Goal: Transaction & Acquisition: Purchase product/service

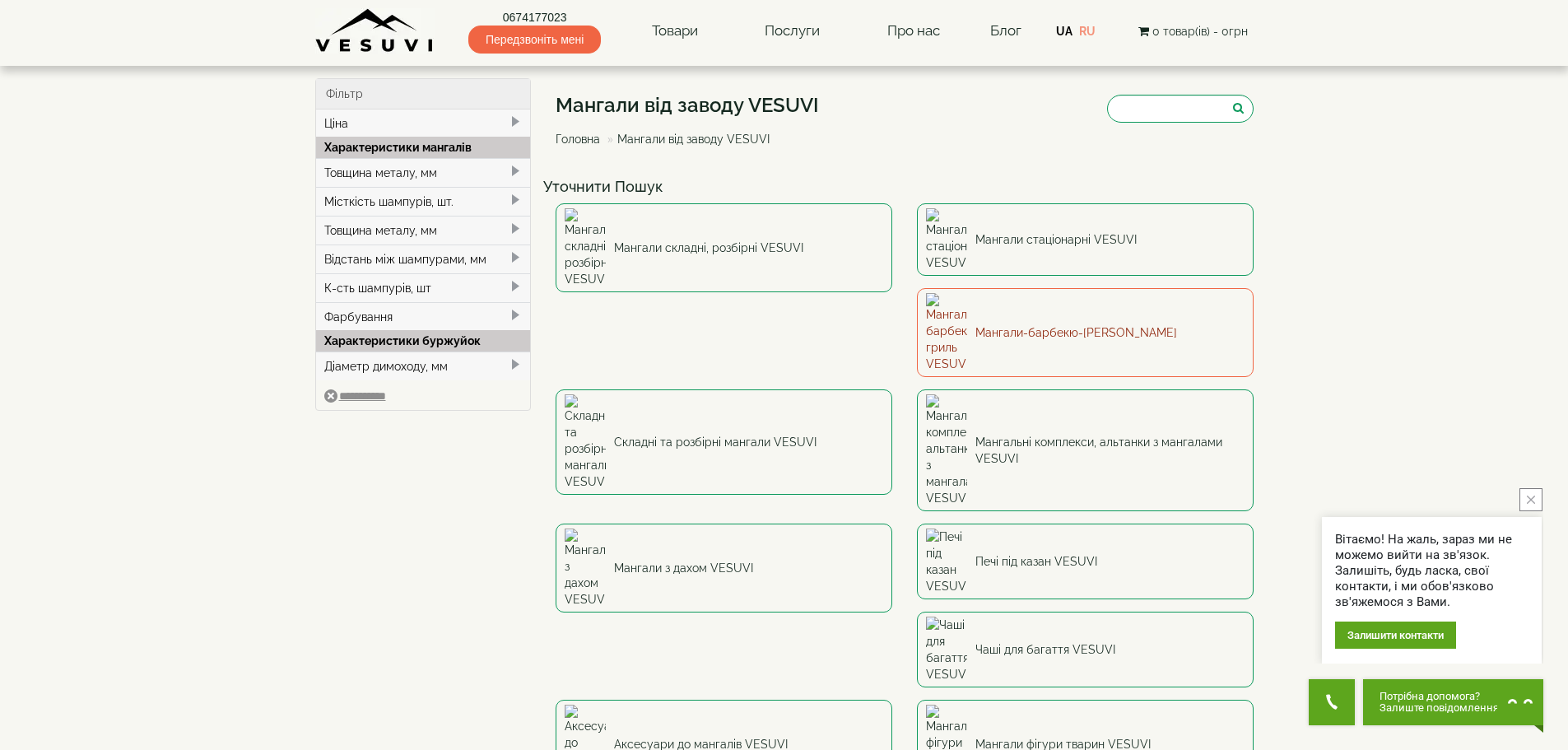
click at [917, 288] on link "Мангали-барбекю-[PERSON_NAME]" at bounding box center [1085, 333] width 337 height 89
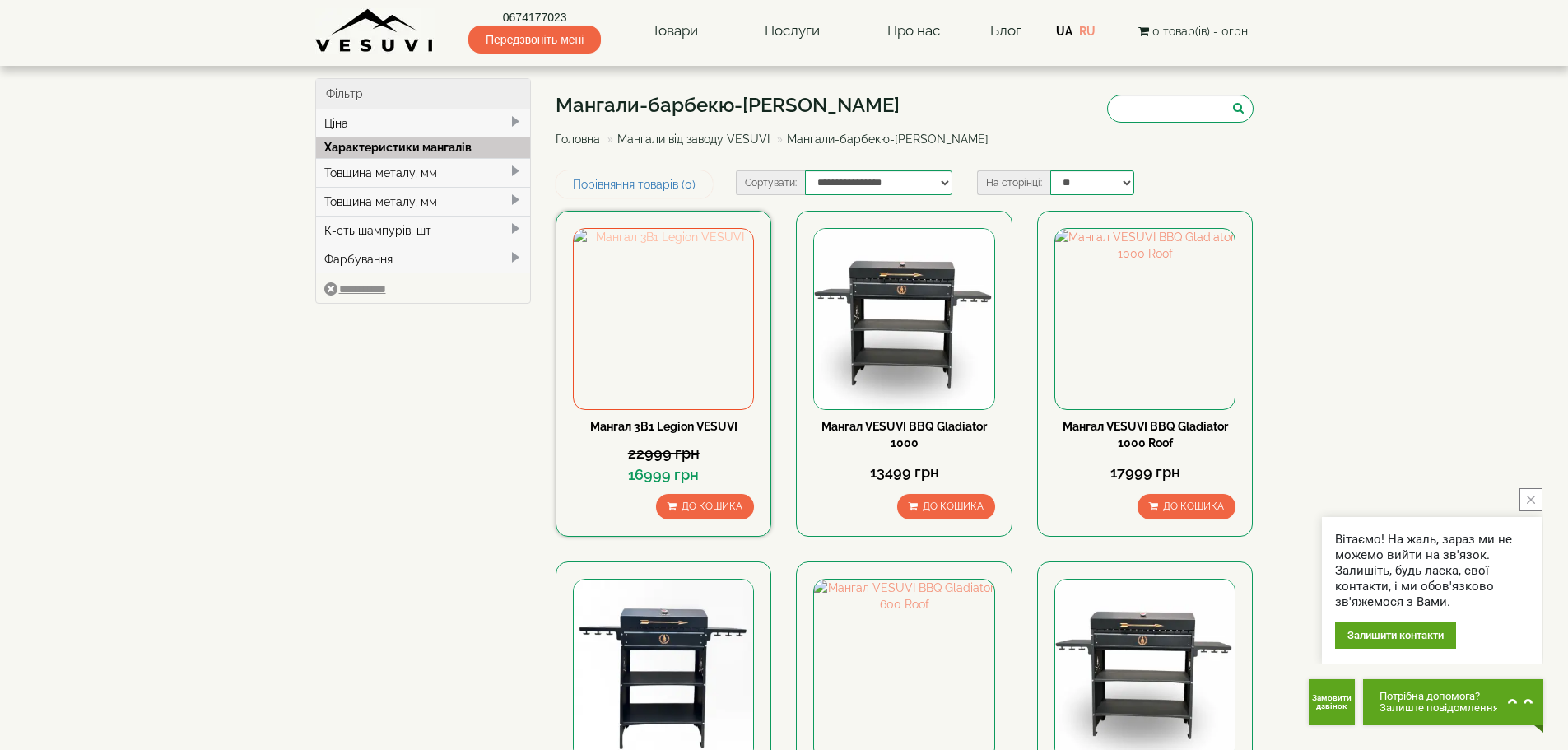
click at [678, 307] on img at bounding box center [663, 319] width 180 height 180
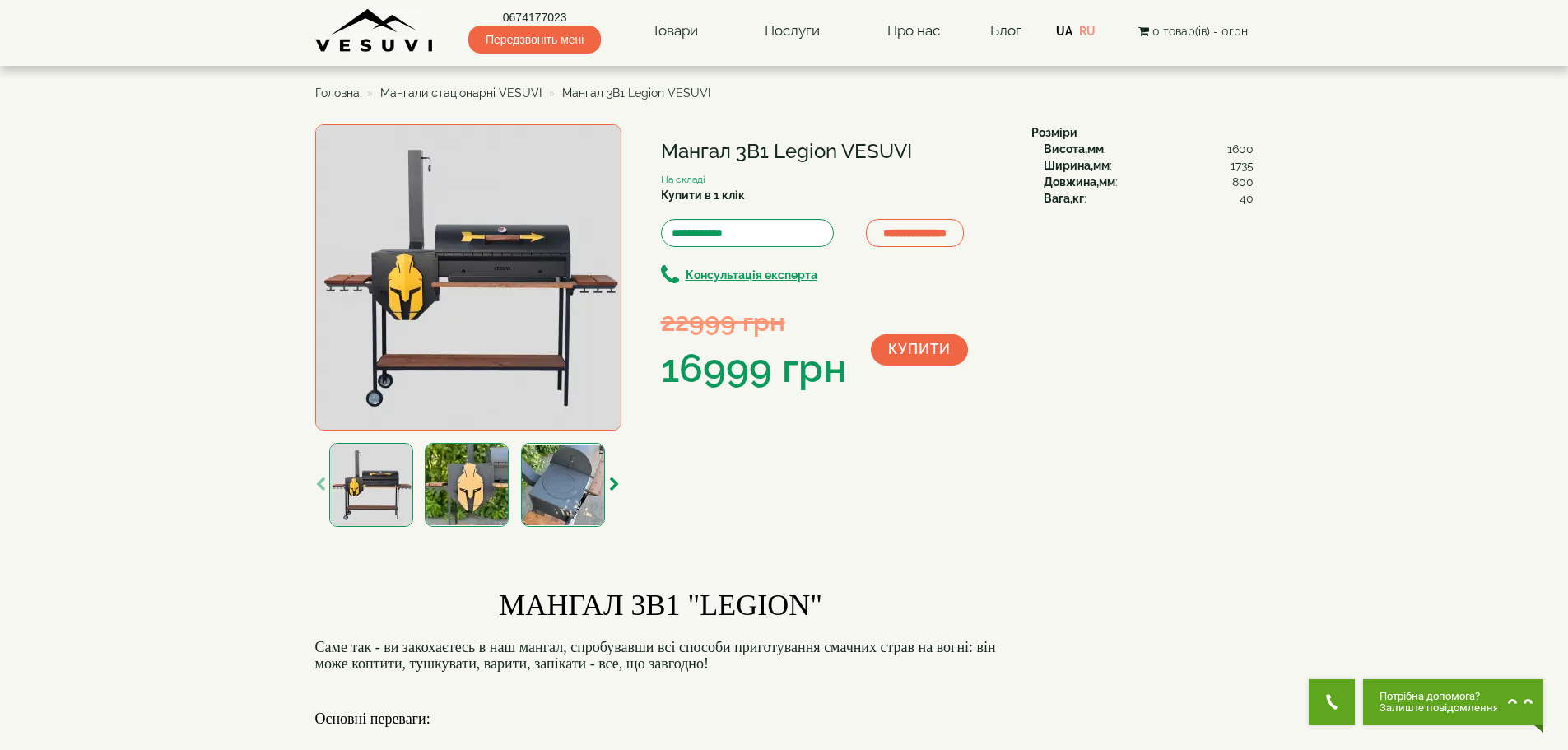
click at [474, 461] on img at bounding box center [467, 484] width 84 height 84
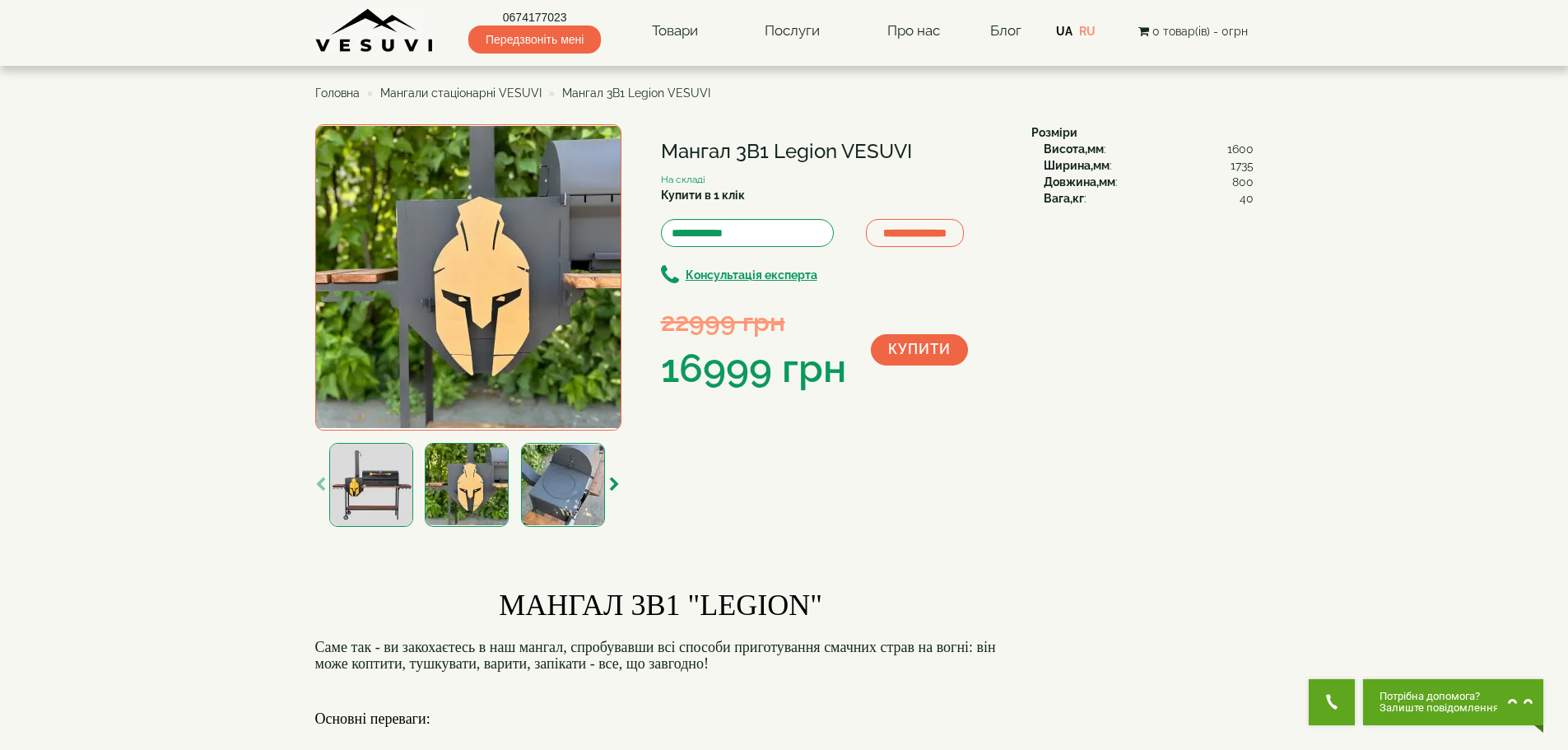
click at [526, 489] on img at bounding box center [563, 484] width 84 height 84
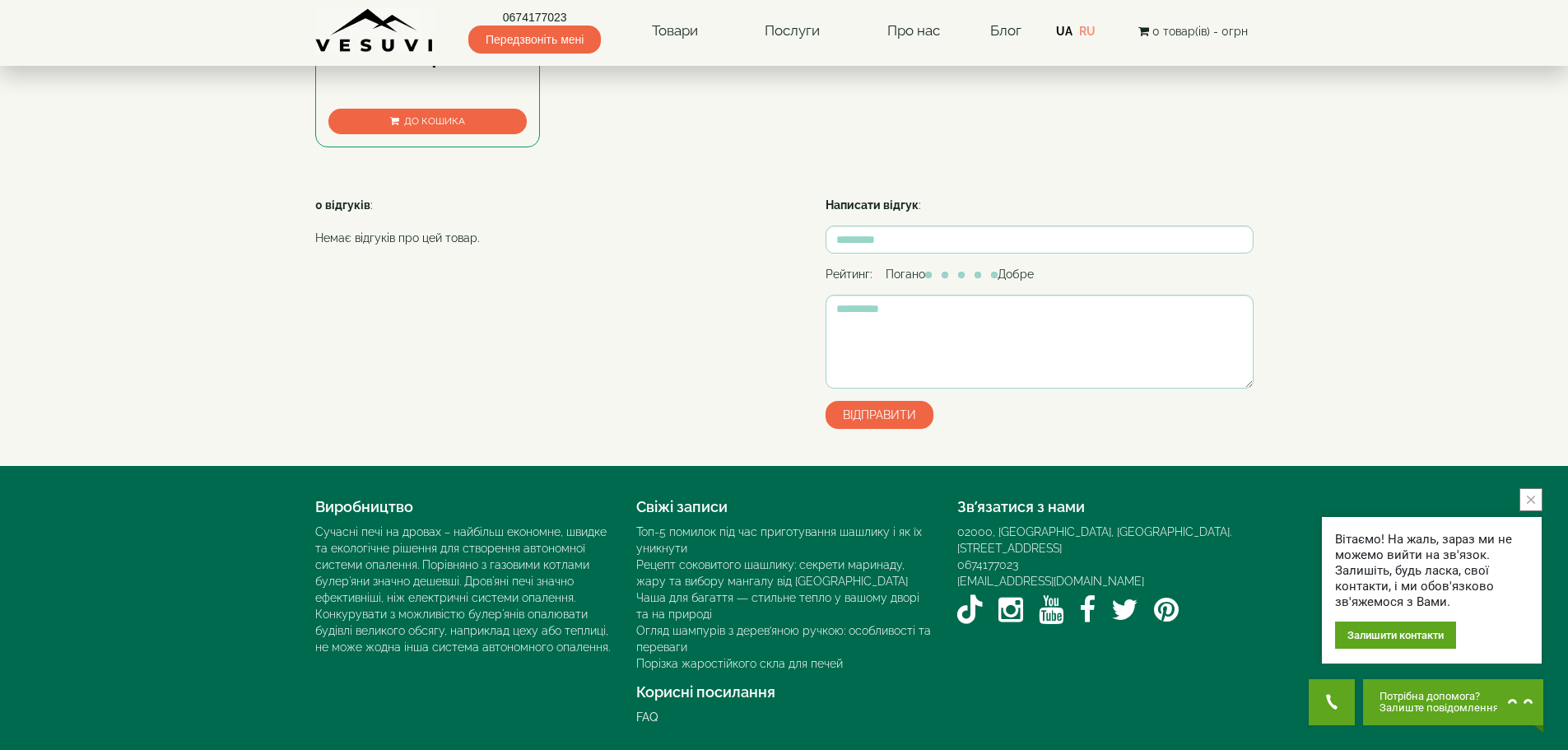
scroll to position [1252, 0]
click at [1052, 595] on icon "YouTube VESUVI" at bounding box center [1051, 609] width 25 height 28
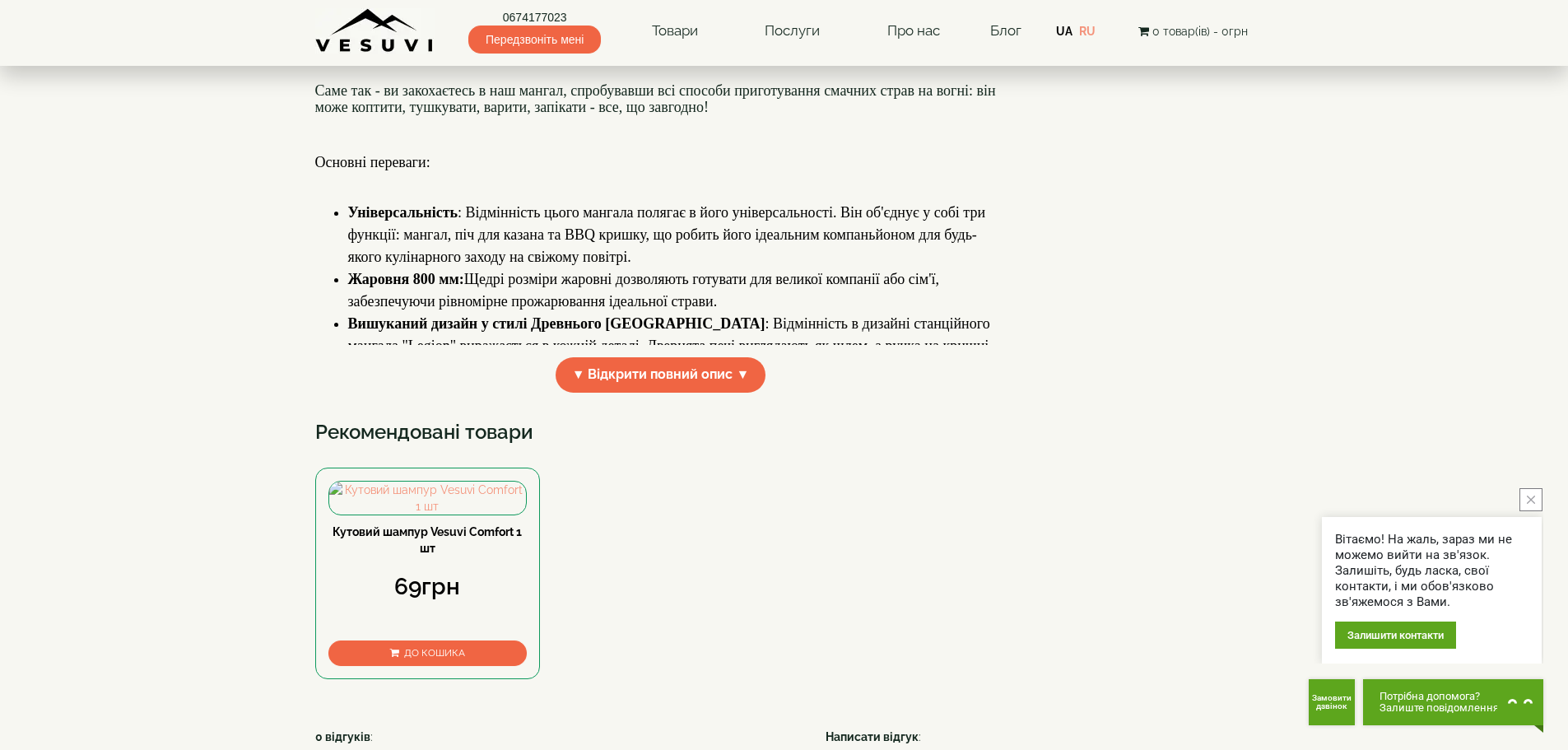
scroll to position [347, 0]
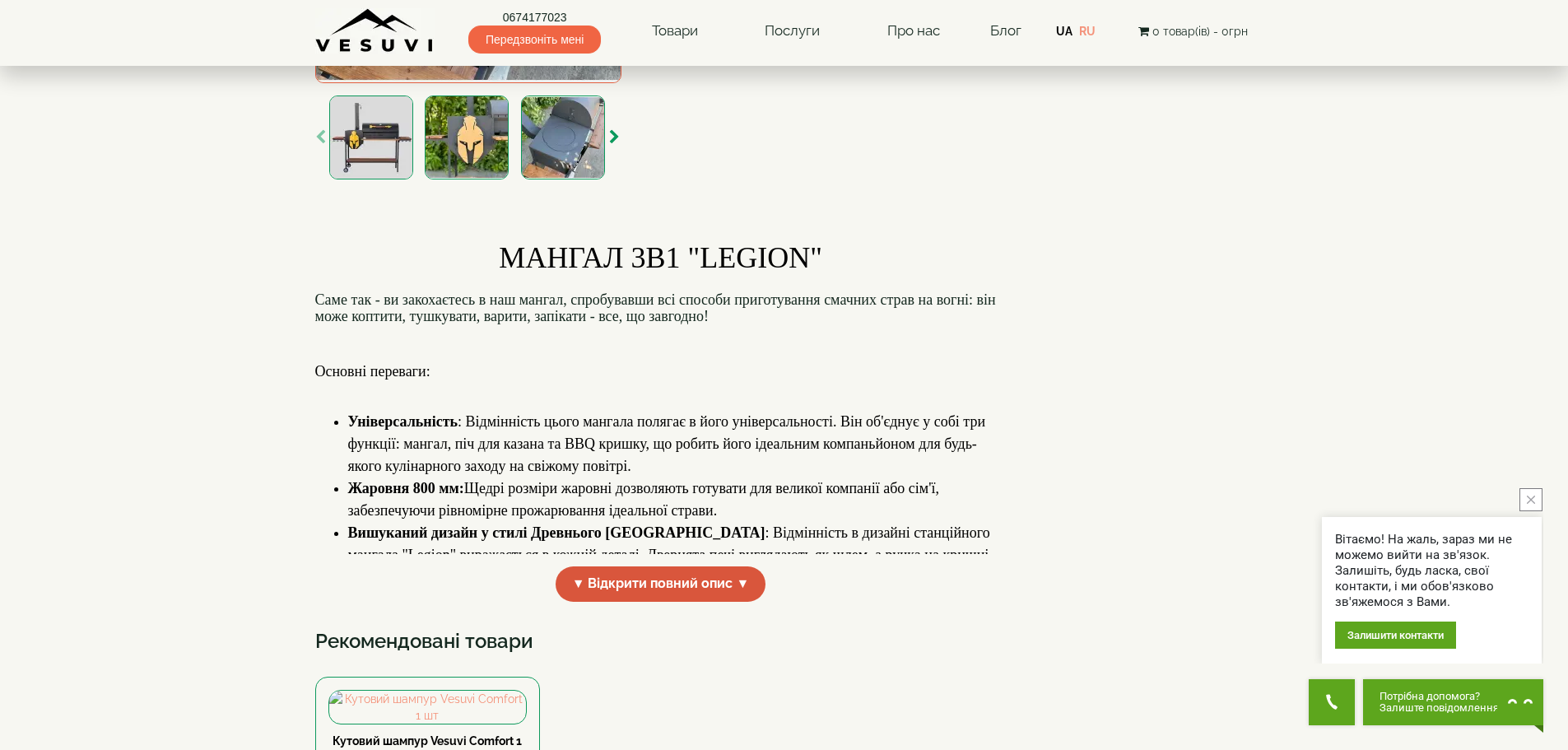
click at [666, 586] on span "▼ Відкрити повний опис ▼" at bounding box center [661, 584] width 211 height 35
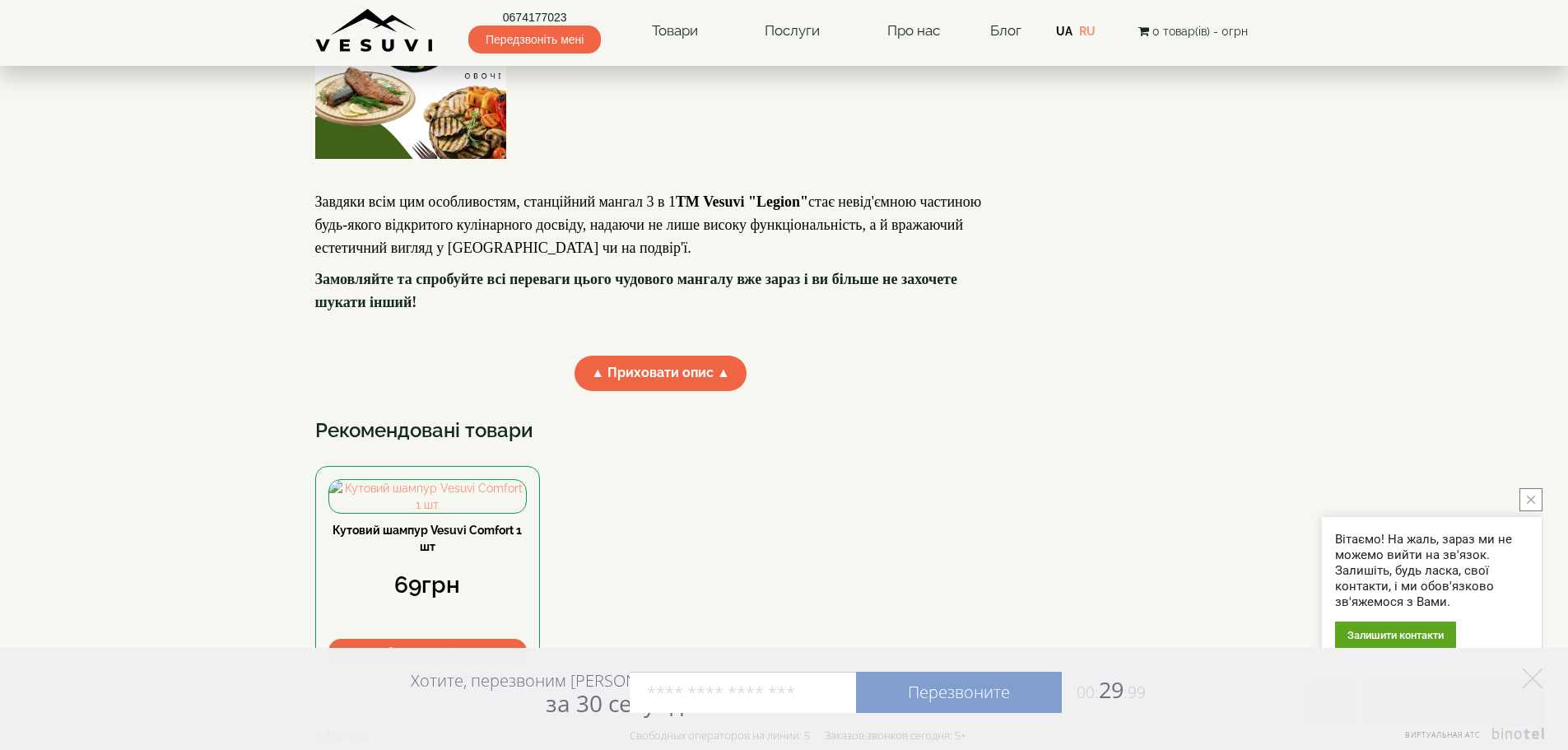
scroll to position [1581, 0]
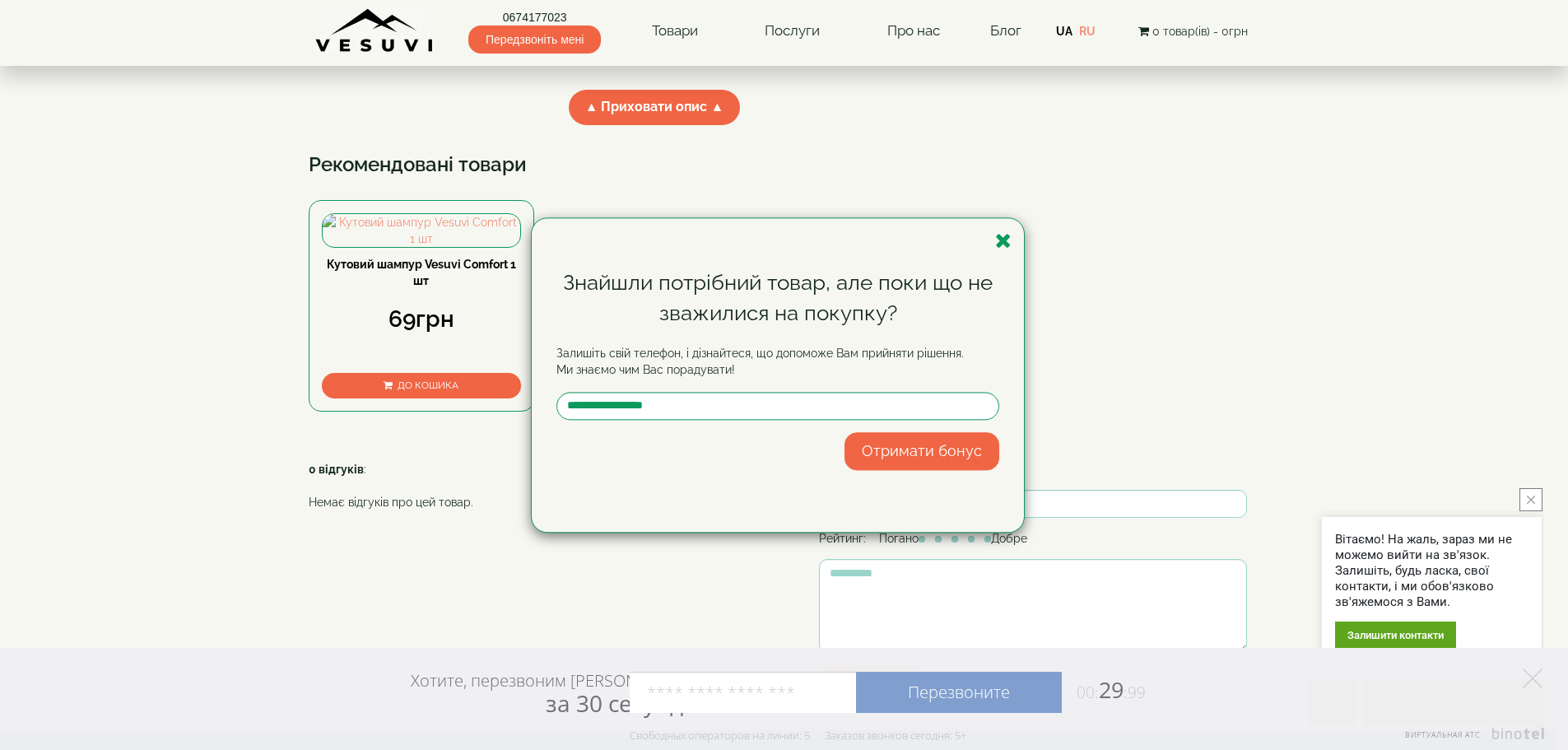
click at [1012, 246] on div "Знайшли потрібний товар, але поки що не зважилися на покупку? Залишіть свій тел…" at bounding box center [778, 375] width 492 height 313
click at [1006, 239] on icon "button" at bounding box center [1003, 241] width 16 height 21
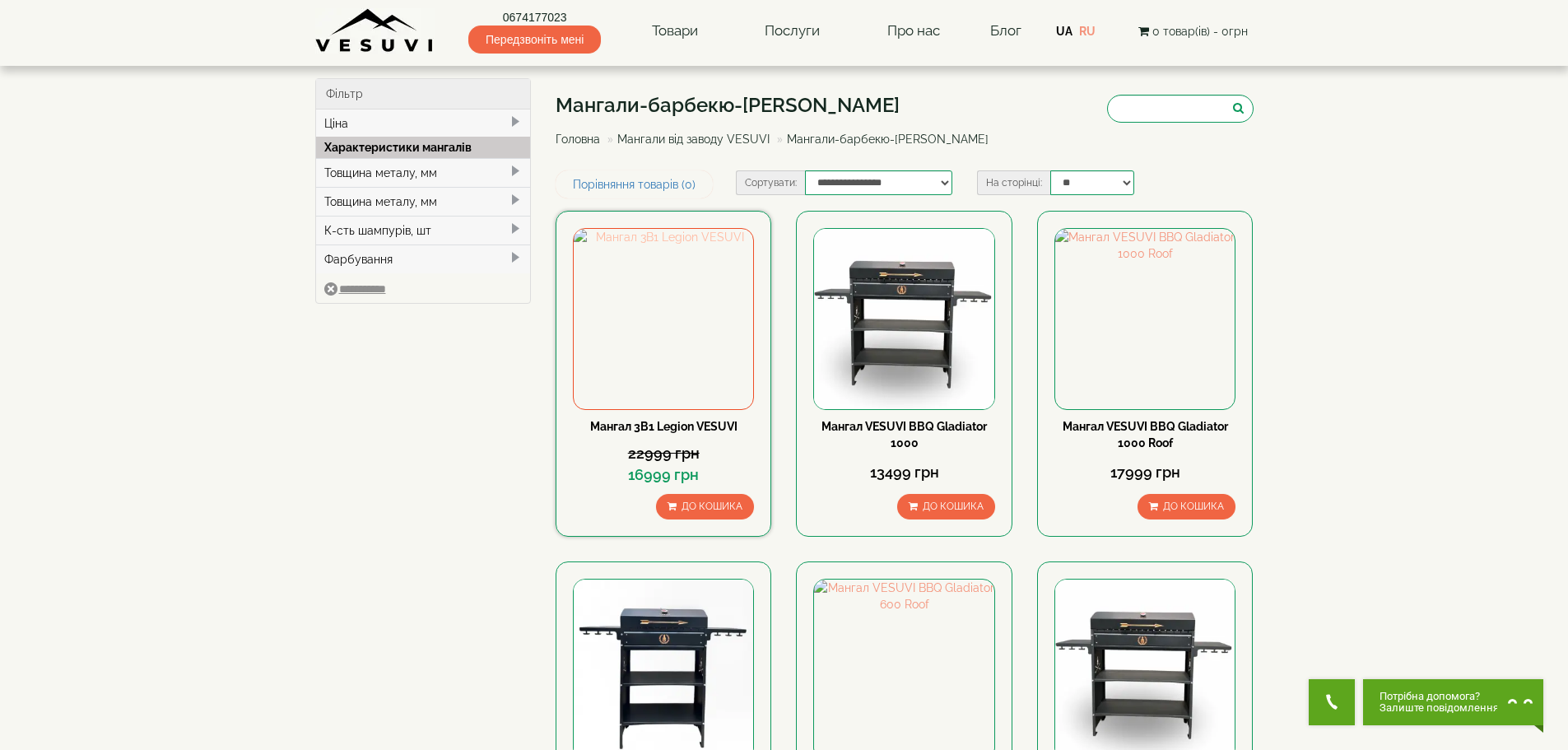
click at [657, 311] on img at bounding box center [663, 319] width 180 height 180
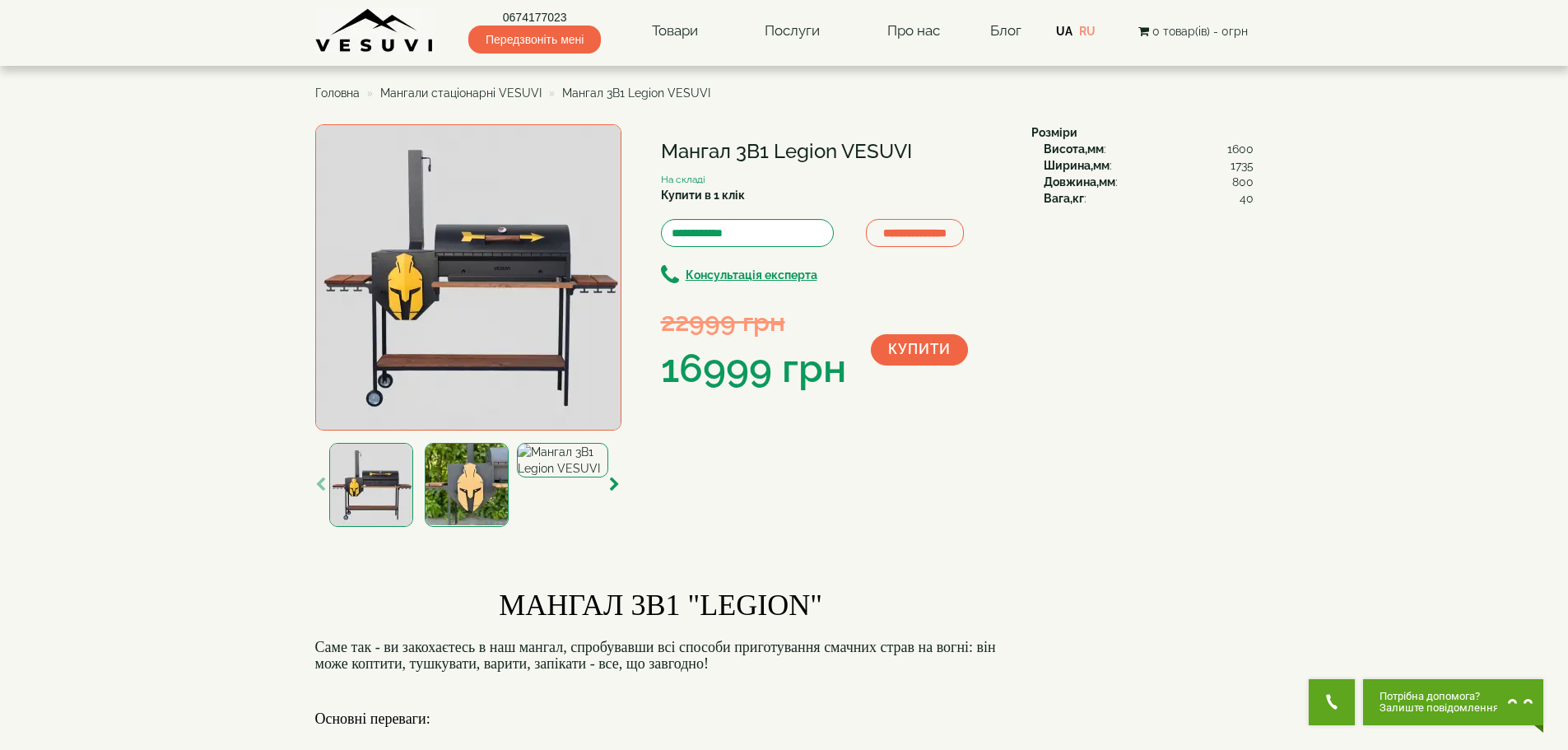
drag, startPoint x: 913, startPoint y: 148, endPoint x: 654, endPoint y: 142, distance: 259.1
click at [654, 142] on div "**********" at bounding box center [667, 327] width 704 height 407
copy div "Мангал 3В1 Legion VESUVI"
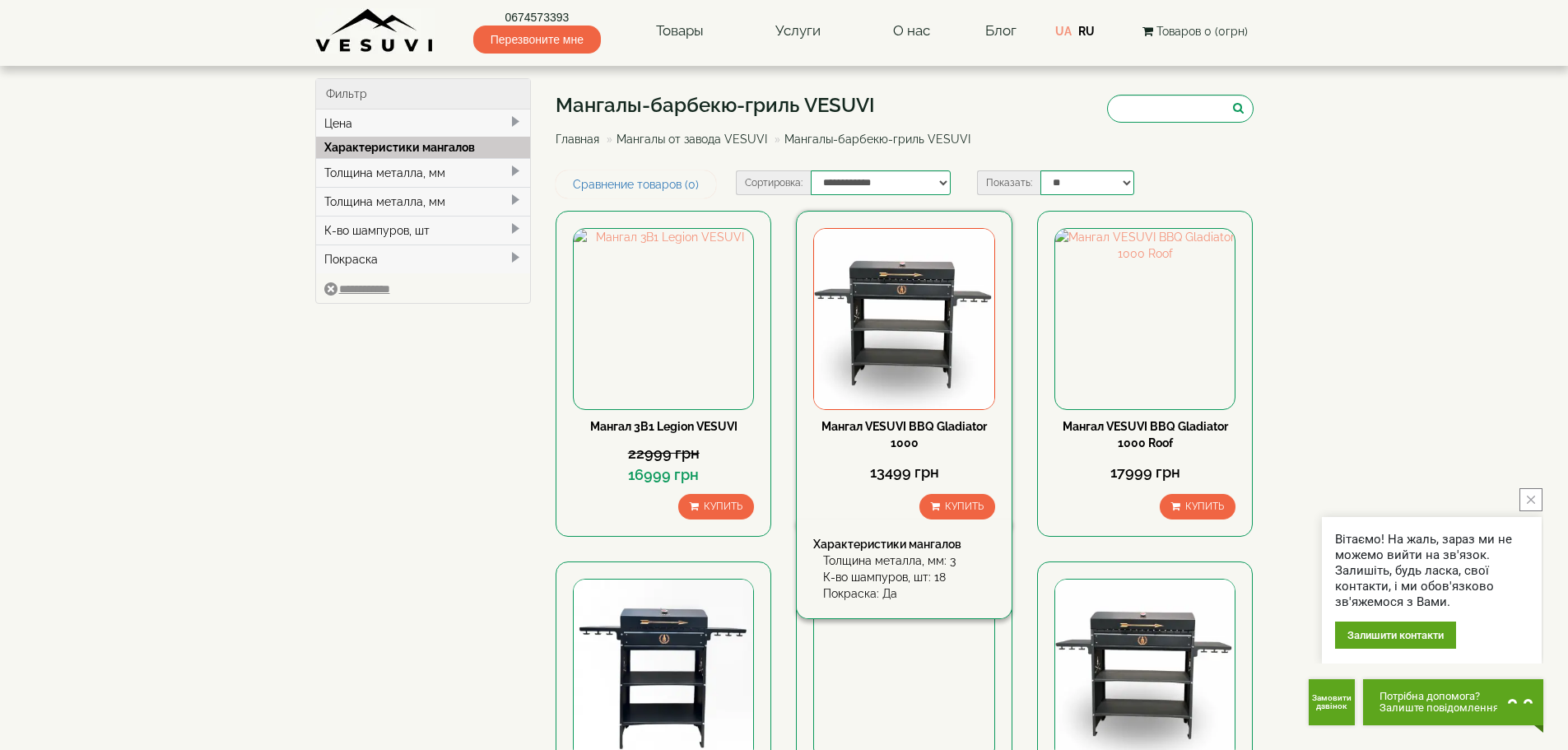
click at [925, 322] on img at bounding box center [904, 319] width 180 height 180
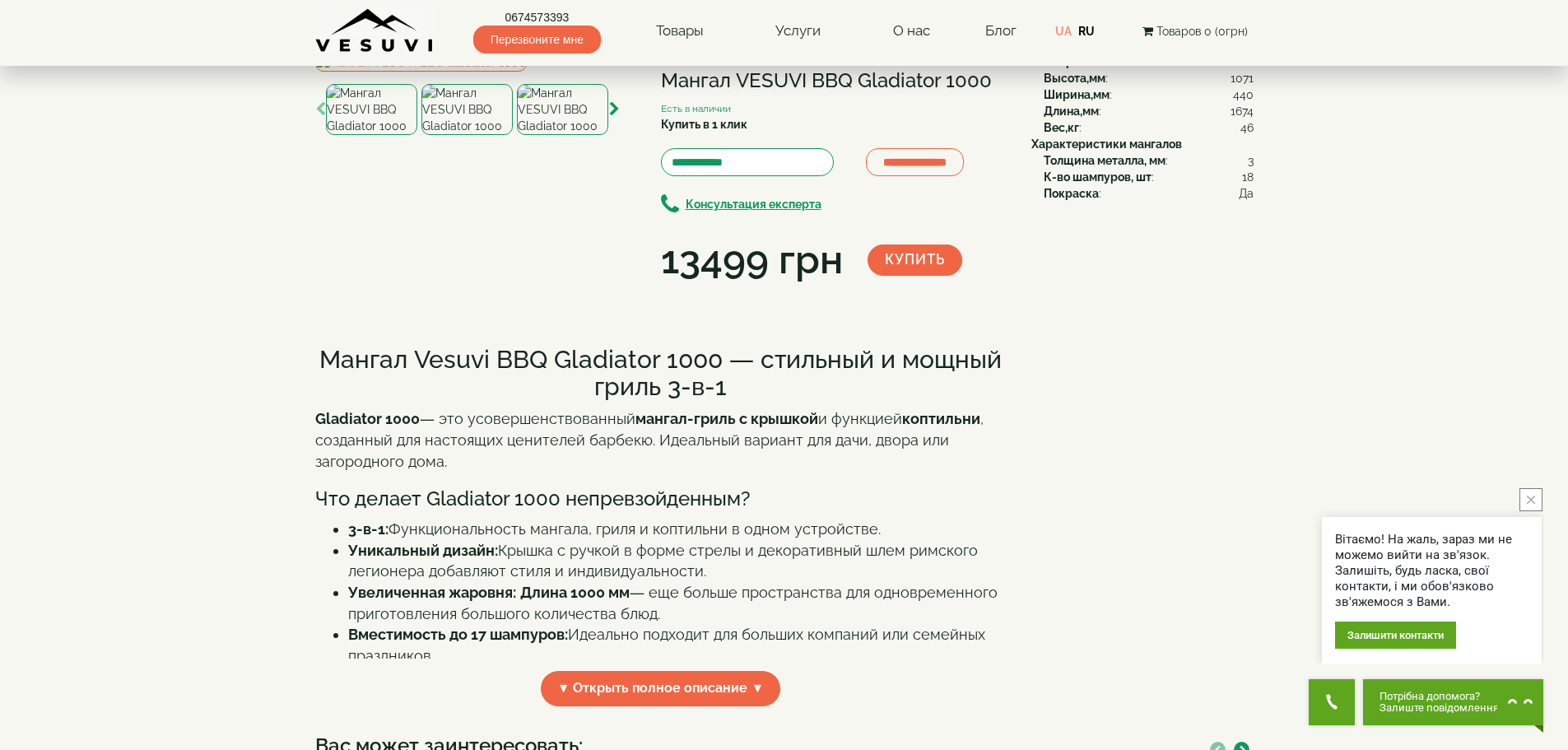
scroll to position [247, 0]
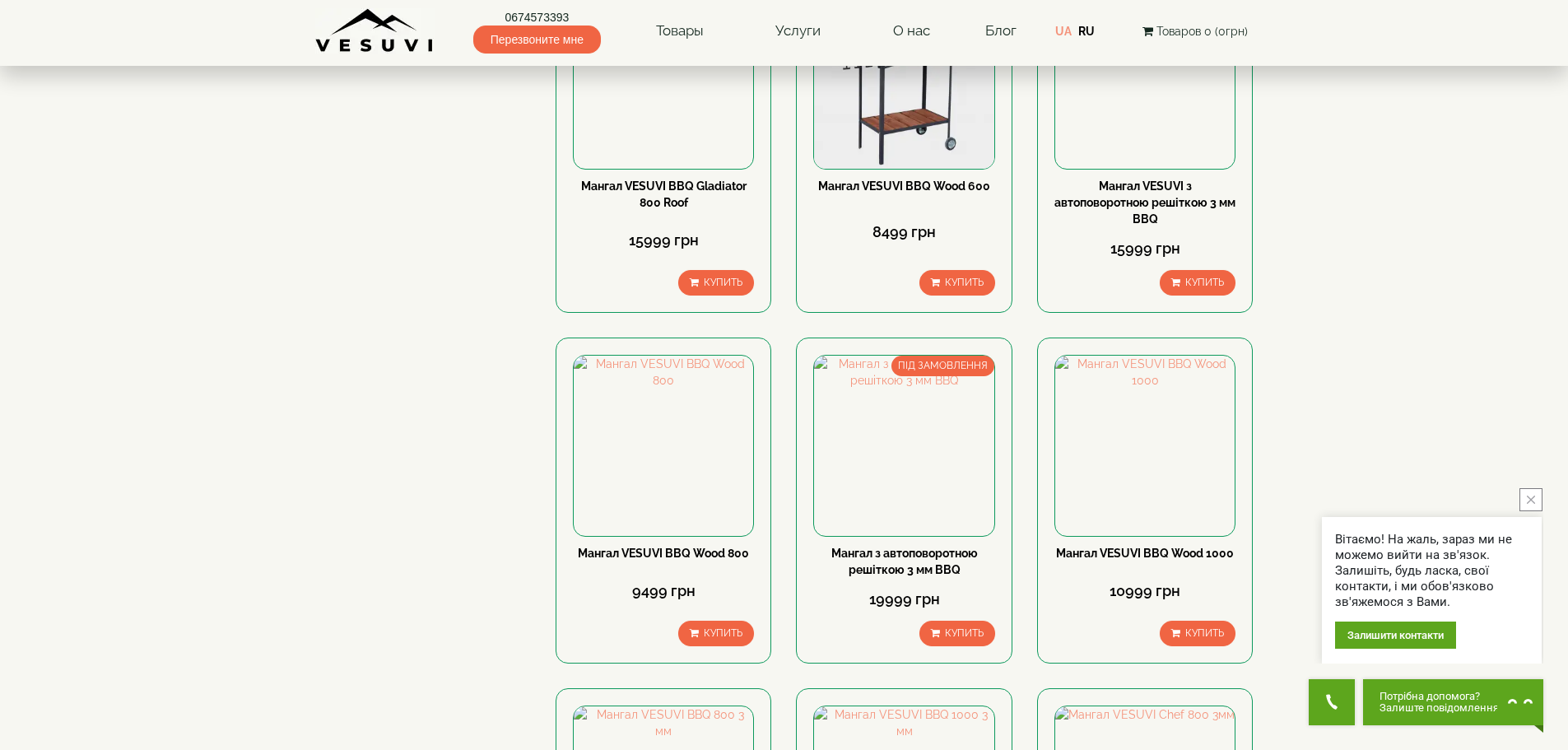
scroll to position [658, 0]
